Goal: Find specific page/section: Locate a particular part of the current website

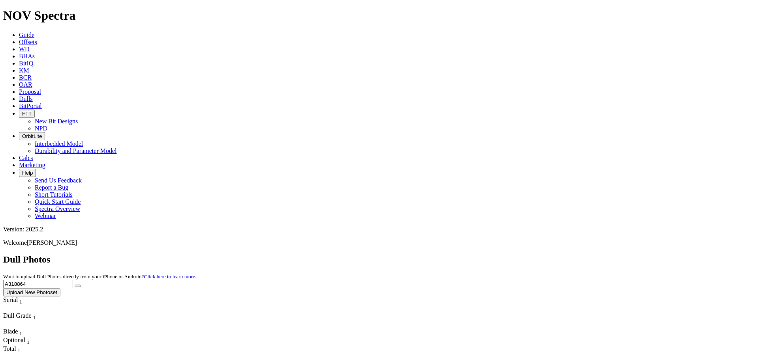
click at [73, 280] on input "A318864" at bounding box center [38, 284] width 70 height 8
type input "A320992"
click at [75, 285] on button "submit" at bounding box center [78, 286] width 6 height 2
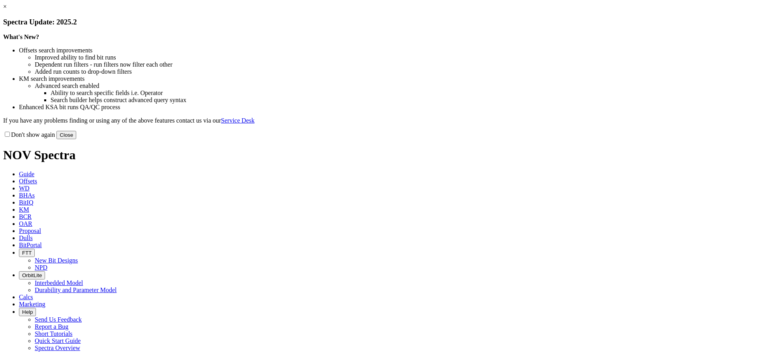
click at [7, 10] on link "×" at bounding box center [5, 6] width 4 height 7
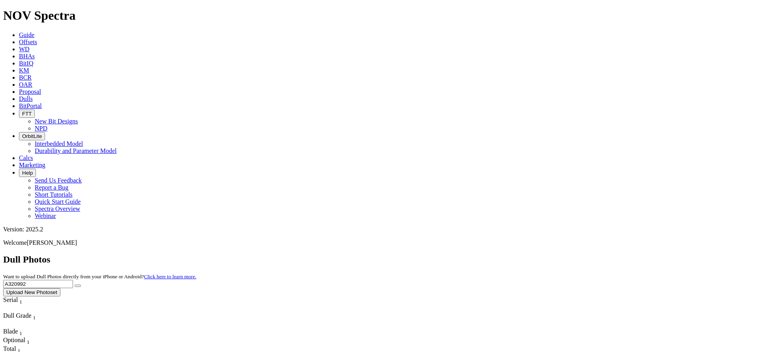
type input "A320992"
click at [78, 286] on icon "submit" at bounding box center [78, 286] width 0 height 0
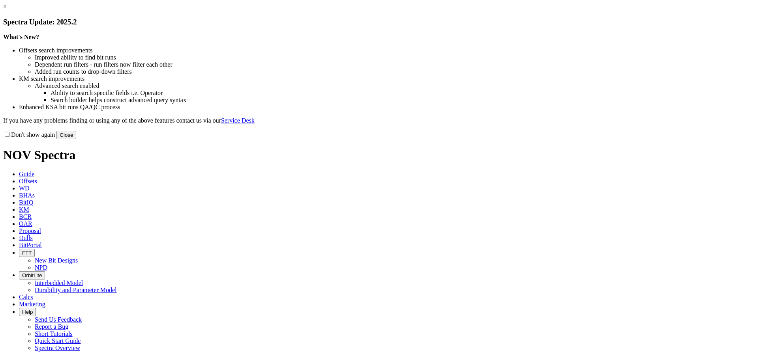
click at [7, 10] on link "×" at bounding box center [5, 6] width 4 height 7
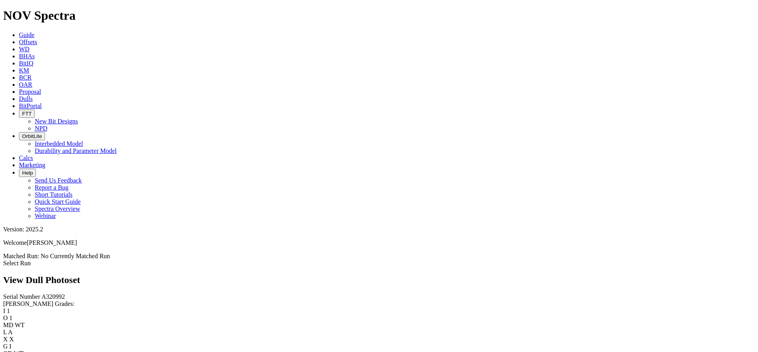
scroll to position [789, 0]
